Goal: Obtain resource: Obtain resource

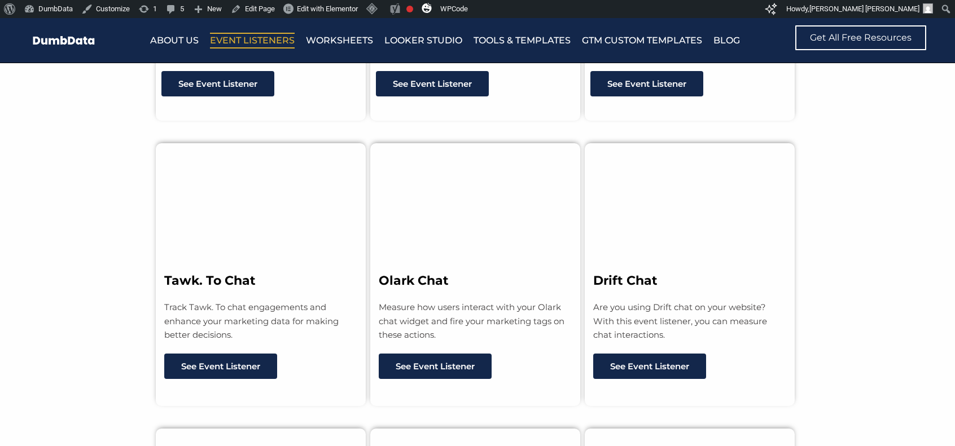
scroll to position [3613, 0]
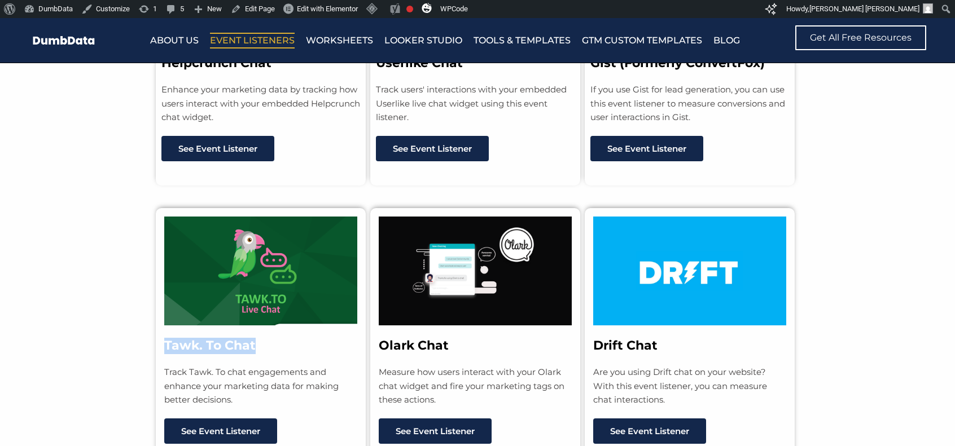
drag, startPoint x: 165, startPoint y: 340, endPoint x: 257, endPoint y: 339, distance: 92.6
click at [257, 339] on h3 "Tawk. To Chat" at bounding box center [260, 346] width 193 height 16
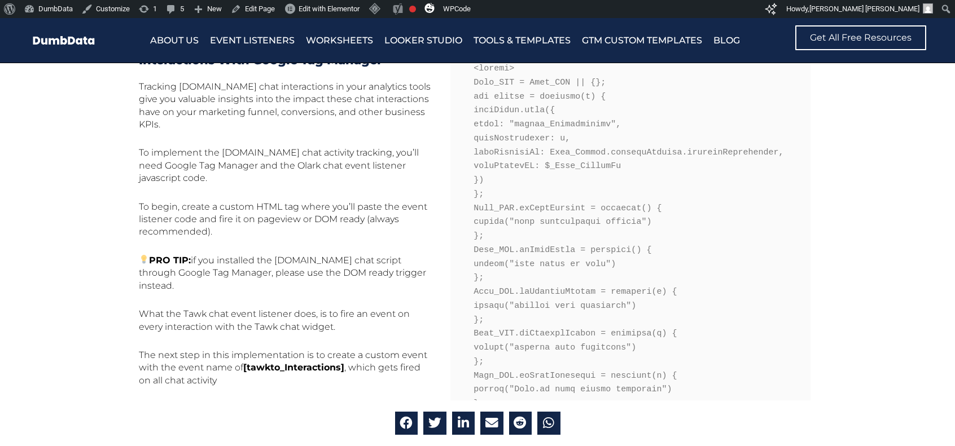
scroll to position [508, 0]
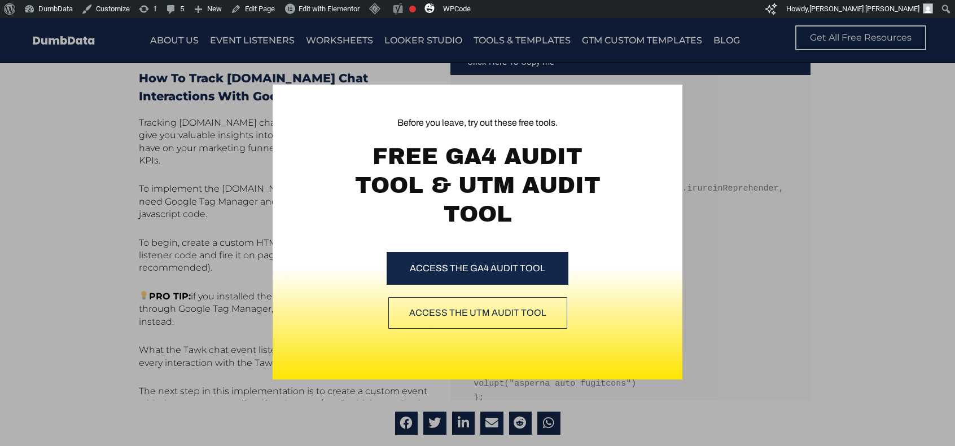
click at [861, 215] on div "Before you leave, try out these free tools. FREE GA4 AUDIT TOOL & UTM AUDIT TOO…" at bounding box center [477, 232] width 955 height 428
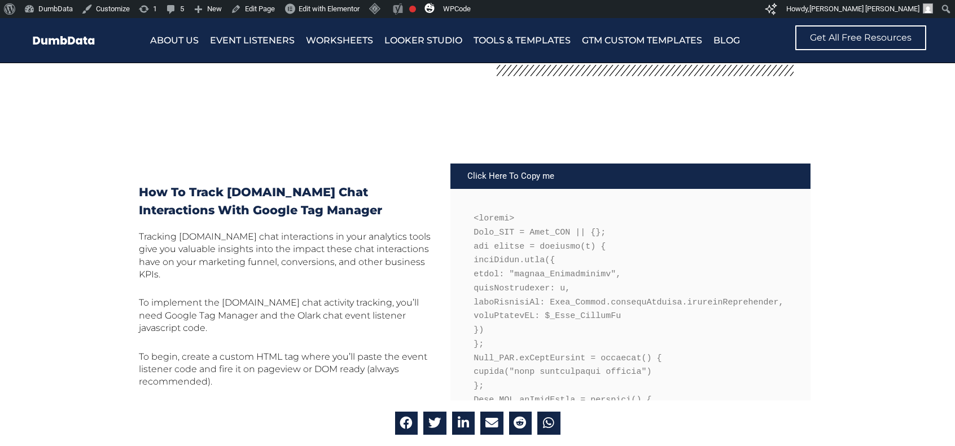
scroll to position [395, 0]
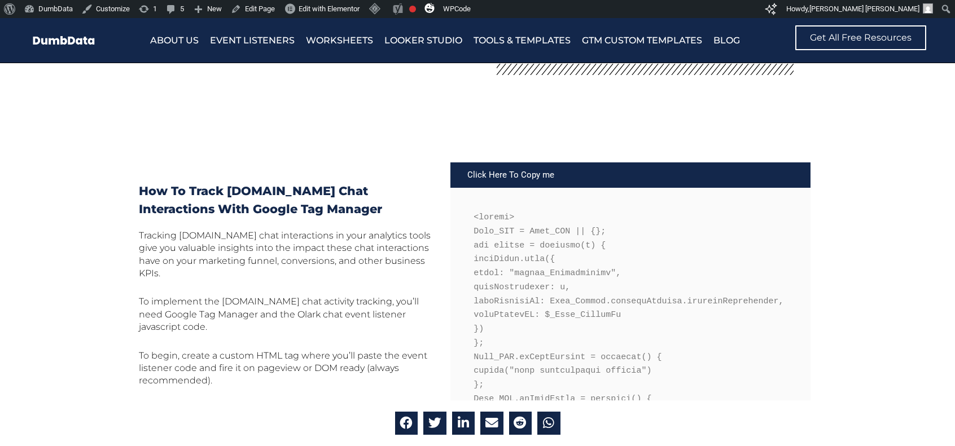
click at [497, 180] on div "Click Here To Copy me" at bounding box center [630, 175] width 360 height 25
